Goal: Task Accomplishment & Management: Use online tool/utility

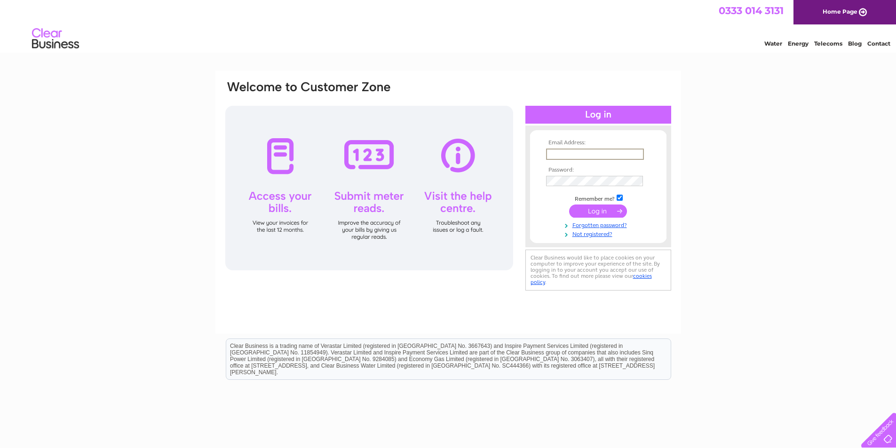
click at [556, 149] on input "text" at bounding box center [595, 154] width 98 height 11
type input "[PERSON_NAME][EMAIL_ADDRESS][DOMAIN_NAME]"
click at [569, 205] on input "submit" at bounding box center [598, 211] width 58 height 13
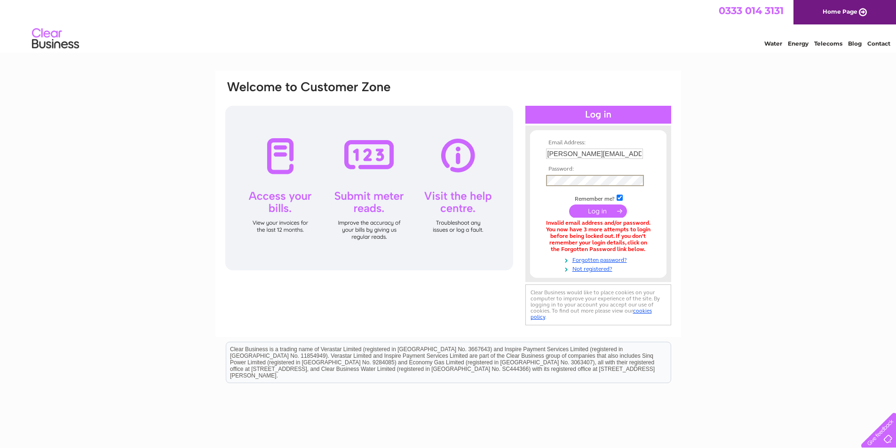
click at [569, 205] on input "submit" at bounding box center [598, 211] width 58 height 13
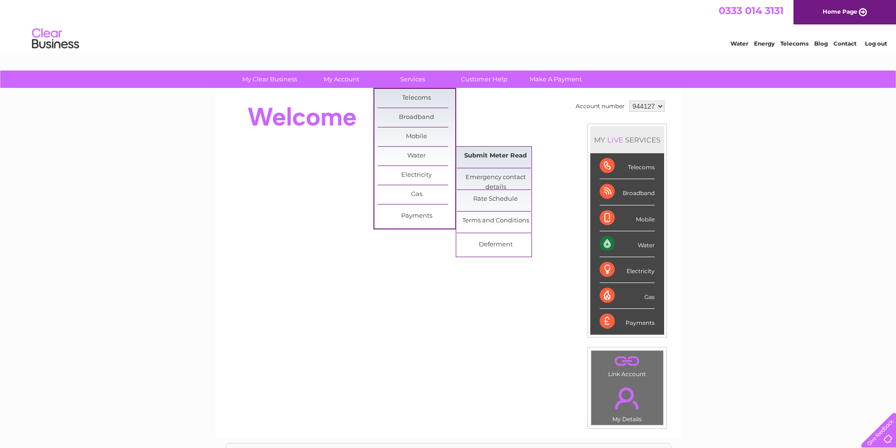
click at [466, 155] on link "Submit Meter Read" at bounding box center [496, 156] width 78 height 19
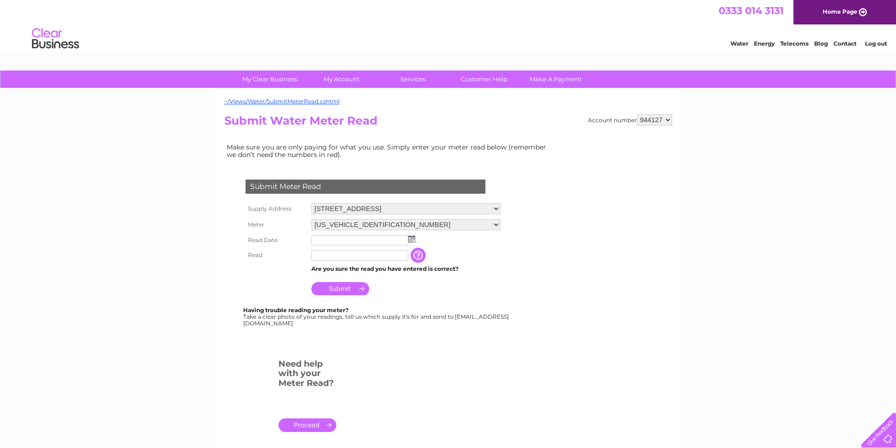
click at [413, 237] on img at bounding box center [411, 239] width 7 height 8
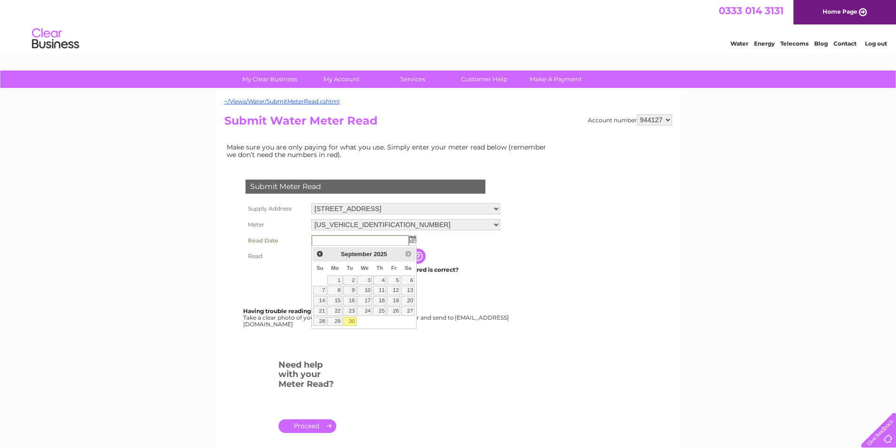
click at [350, 320] on link "30" at bounding box center [350, 321] width 13 height 9
type input "[DATE]"
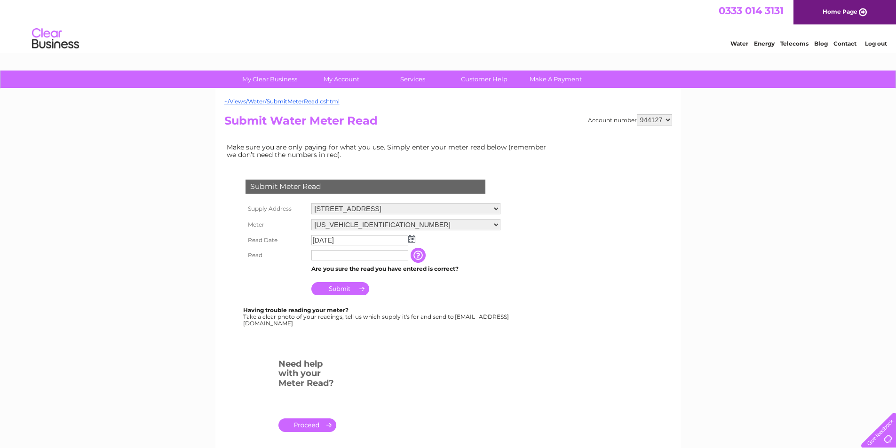
click at [326, 254] on input "text" at bounding box center [360, 255] width 97 height 10
type input "00688"
click at [340, 294] on input "Submit" at bounding box center [341, 288] width 58 height 13
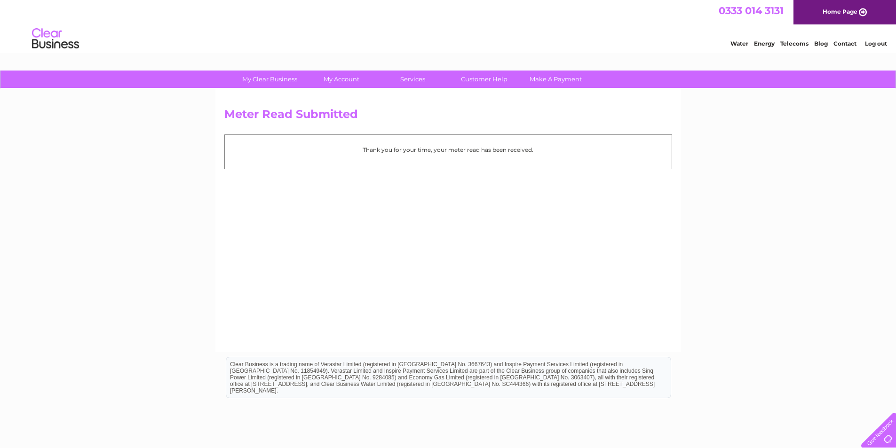
click at [874, 44] on link "Log out" at bounding box center [876, 43] width 22 height 7
